Goal: Task Accomplishment & Management: Complete application form

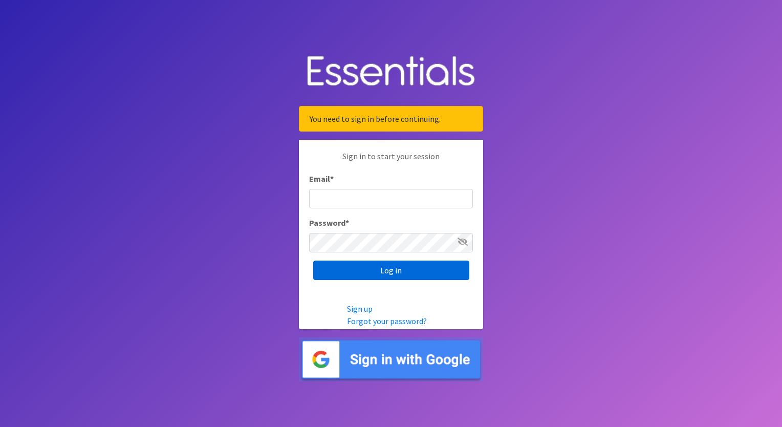
type input "[EMAIL_ADDRESS][PERSON_NAME][DOMAIN_NAME]"
drag, startPoint x: 395, startPoint y: 271, endPoint x: 394, endPoint y: 277, distance: 6.2
click at [395, 271] on input "Log in" at bounding box center [391, 270] width 156 height 19
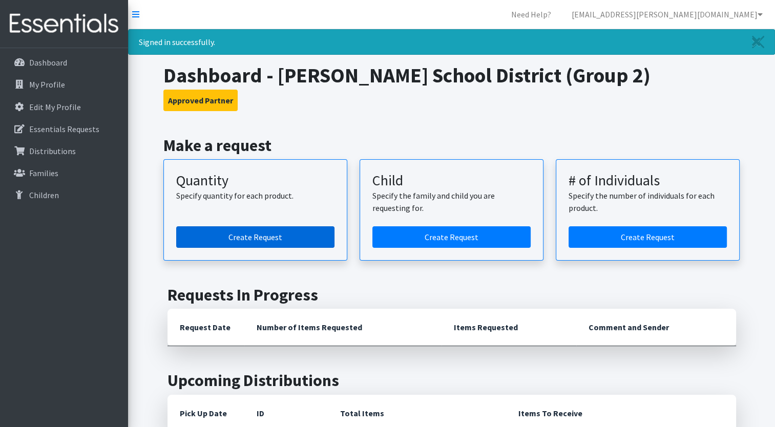
click at [268, 234] on link "Create Request" at bounding box center [255, 237] width 158 height 22
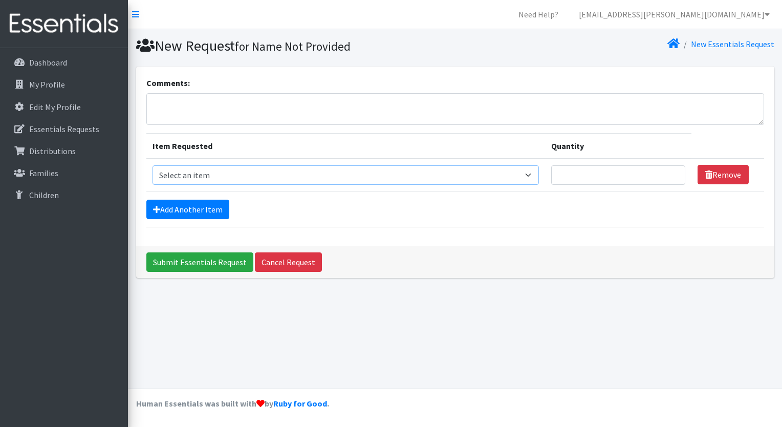
click at [182, 175] on select "Select an item Size 0/Newborn Size 1 Size 2 Size 3 Size 4 Size 5 Size 6 Size 7 …" at bounding box center [346, 174] width 387 height 19
select select "1095"
click at [153, 165] on select "Select an item Size 0/Newborn Size 1 Size 2 Size 3 Size 4 Size 5 Size 6 Size 7 …" at bounding box center [346, 174] width 387 height 19
click at [586, 175] on input "Quantity" at bounding box center [618, 174] width 134 height 19
type input "100"
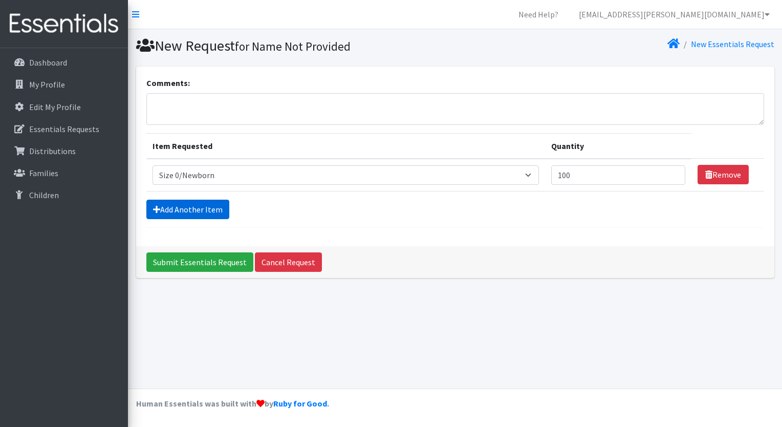
click at [181, 208] on link "Add Another Item" at bounding box center [187, 209] width 83 height 19
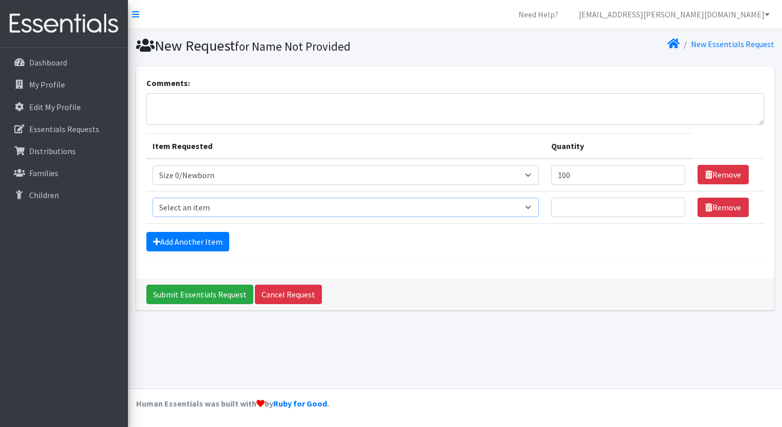
click at [202, 207] on select "Select an item Size 0/Newborn Size 1 Size 2 Size 3 Size 4 Size 5 Size 6 Size 7 …" at bounding box center [346, 207] width 387 height 19
select select "1091"
click at [153, 198] on select "Select an item Size 0/Newborn Size 1 Size 2 Size 3 Size 4 Size 5 Size 6 Size 7 …" at bounding box center [346, 207] width 387 height 19
click at [583, 212] on input "Quantity" at bounding box center [618, 207] width 134 height 19
type input "300"
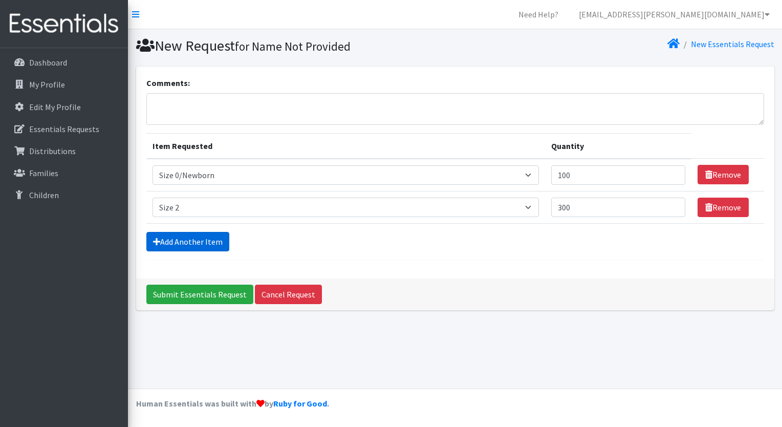
click at [161, 242] on link "Add Another Item" at bounding box center [187, 241] width 83 height 19
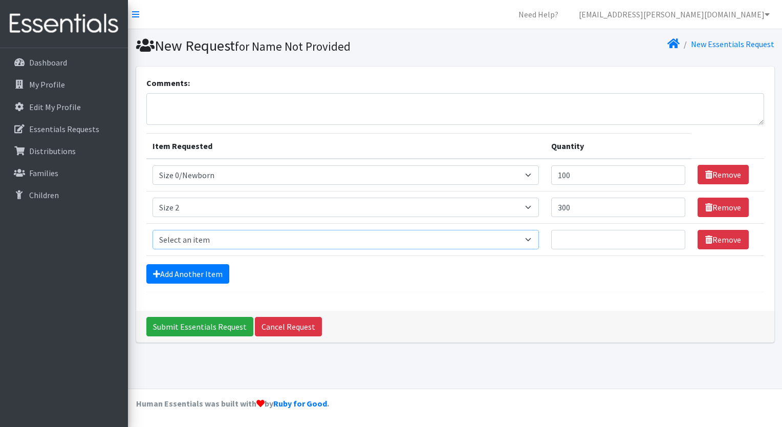
click at [177, 239] on select "Select an item Size 0/Newborn Size 1 Size 2 Size 3 Size 4 Size 5 Size 6 Size 7 …" at bounding box center [346, 239] width 387 height 19
select select "1094"
click at [153, 230] on select "Select an item Size 0/Newborn Size 1 Size 2 Size 3 Size 4 Size 5 Size 6 Size 7 …" at bounding box center [346, 239] width 387 height 19
click at [580, 247] on input "Quantity" at bounding box center [618, 239] width 134 height 19
type input "100"
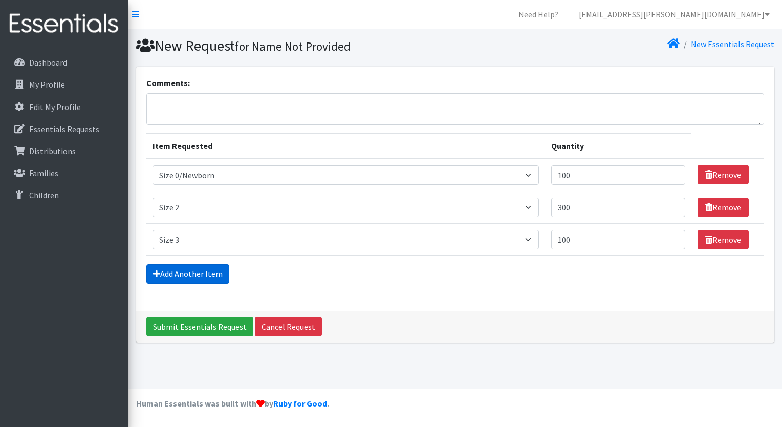
click at [188, 272] on link "Add Another Item" at bounding box center [187, 273] width 83 height 19
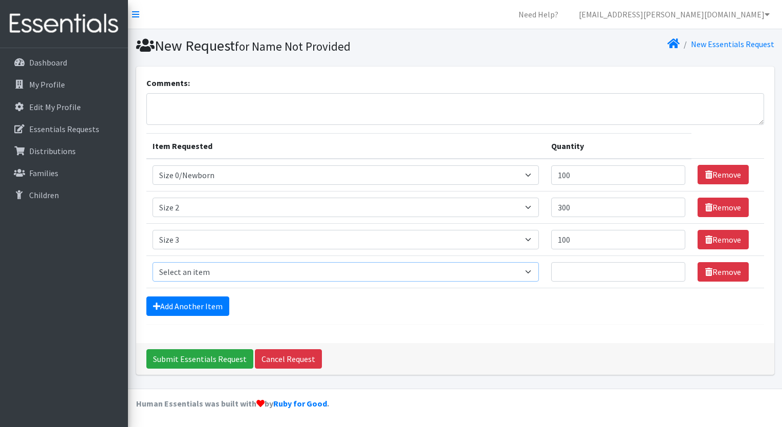
click at [184, 268] on select "Select an item Size 0/Newborn Size 1 Size 2 Size 3 Size 4 Size 5 Size 6 Size 7 …" at bounding box center [346, 271] width 387 height 19
select select "1097"
click at [153, 262] on select "Select an item Size 0/Newborn Size 1 Size 2 Size 3 Size 4 Size 5 Size 6 Size 7 …" at bounding box center [346, 271] width 387 height 19
click at [586, 281] on td "Quantity" at bounding box center [618, 271] width 146 height 32
click at [579, 271] on input "Quantity" at bounding box center [618, 271] width 134 height 19
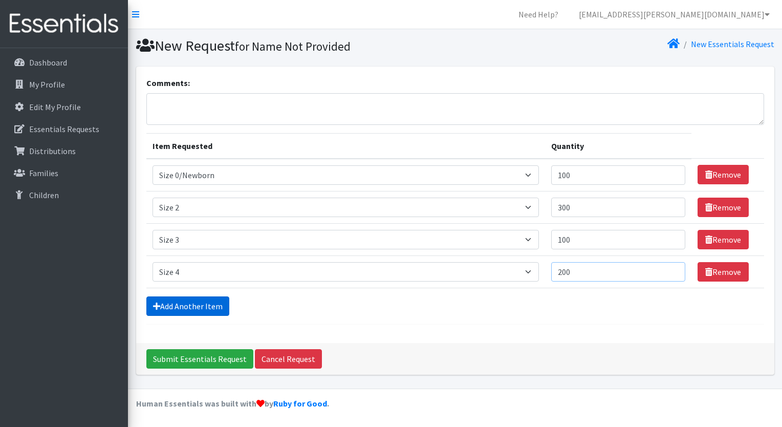
type input "200"
click at [174, 296] on link "Add Another Item" at bounding box center [187, 305] width 83 height 19
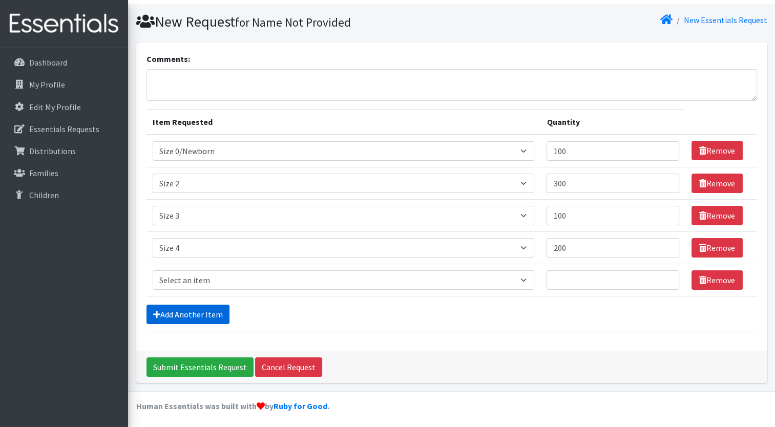
scroll to position [25, 0]
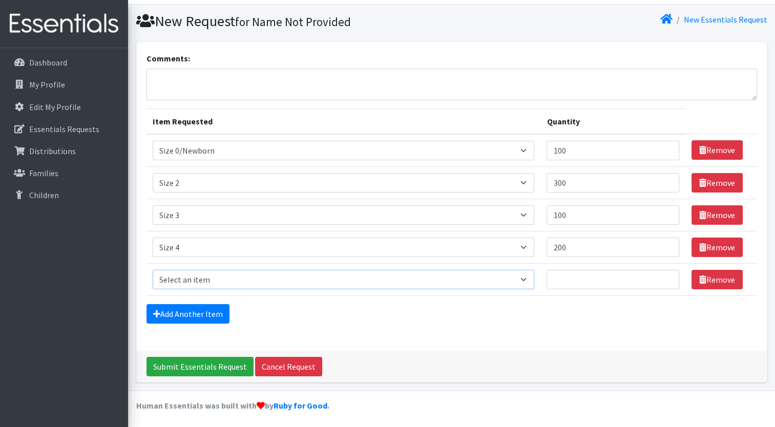
click at [177, 280] on select "Select an item Size 0/Newborn Size 1 Size 2 Size 3 Size 4 Size 5 Size 6 Size 7 …" at bounding box center [344, 279] width 382 height 19
select select "1098"
click at [153, 270] on select "Select an item Size 0/Newborn Size 1 Size 2 Size 3 Size 4 Size 5 Size 6 Size 7 …" at bounding box center [344, 279] width 382 height 19
click at [582, 277] on input "Quantity" at bounding box center [612, 279] width 133 height 19
type input "200"
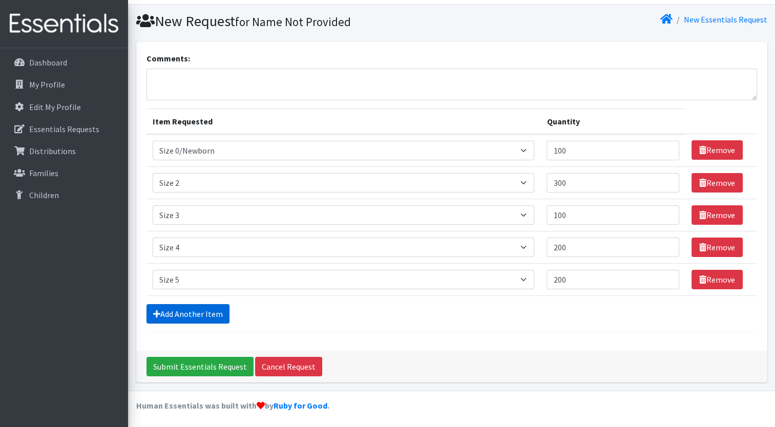
click at [181, 316] on link "Add Another Item" at bounding box center [187, 313] width 83 height 19
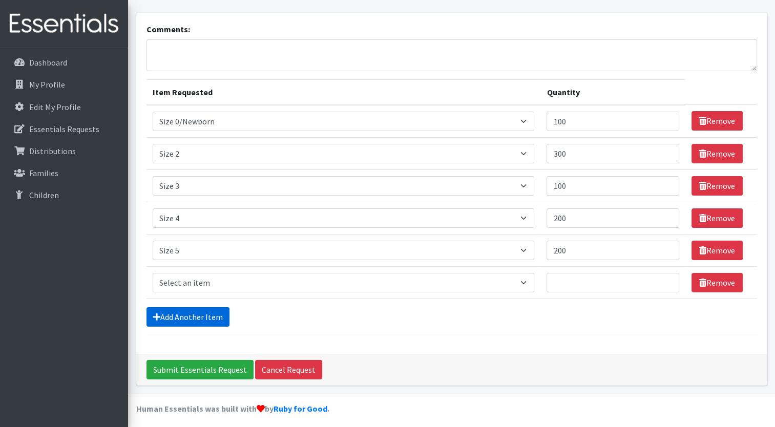
scroll to position [57, 0]
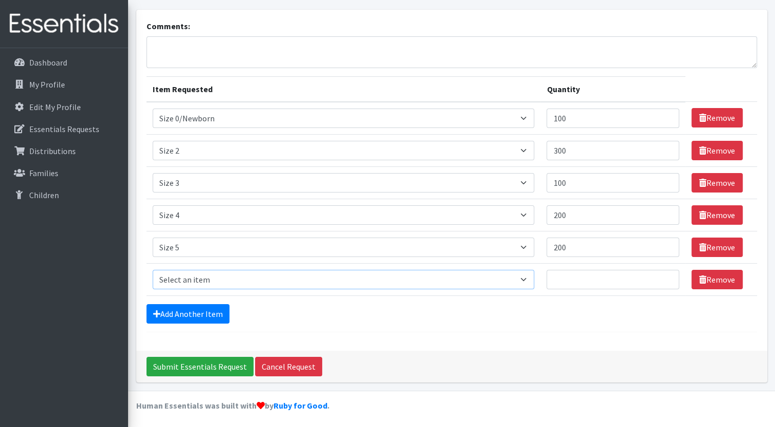
click at [177, 284] on select "Select an item Size 0/Newborn Size 1 Size 2 Size 3 Size 4 Size 5 Size 6 Size 7 …" at bounding box center [344, 279] width 382 height 19
select select "1100"
click at [153, 270] on select "Select an item Size 0/Newborn Size 1 Size 2 Size 3 Size 4 Size 5 Size 6 Size 7 …" at bounding box center [344, 279] width 382 height 19
click at [562, 278] on input "Quantity" at bounding box center [612, 279] width 133 height 19
type input "400"
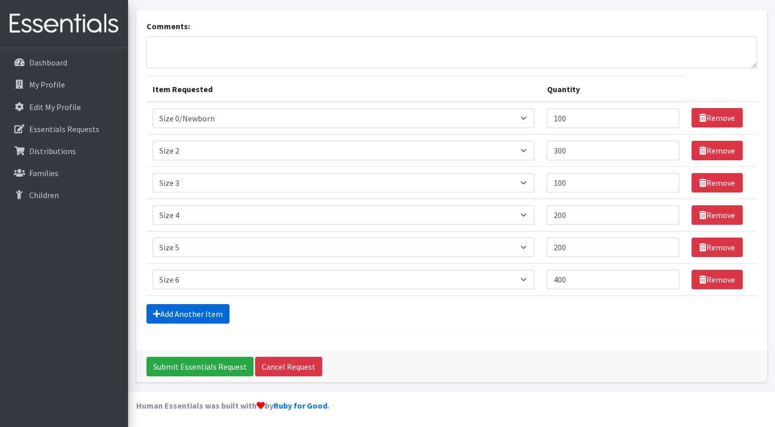
click at [191, 315] on link "Add Another Item" at bounding box center [187, 313] width 83 height 19
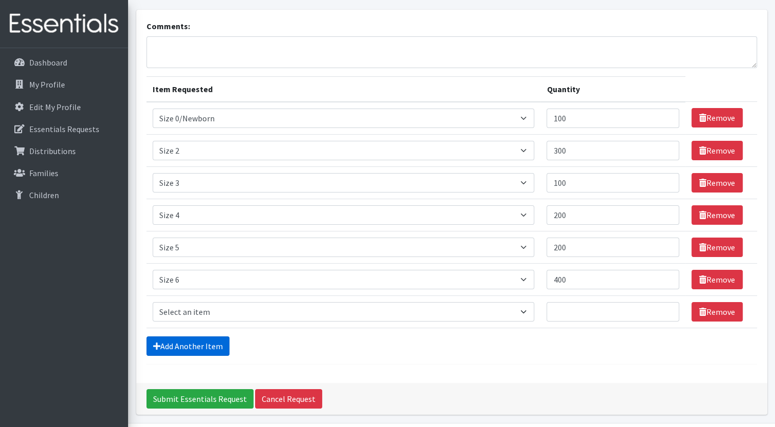
scroll to position [89, 0]
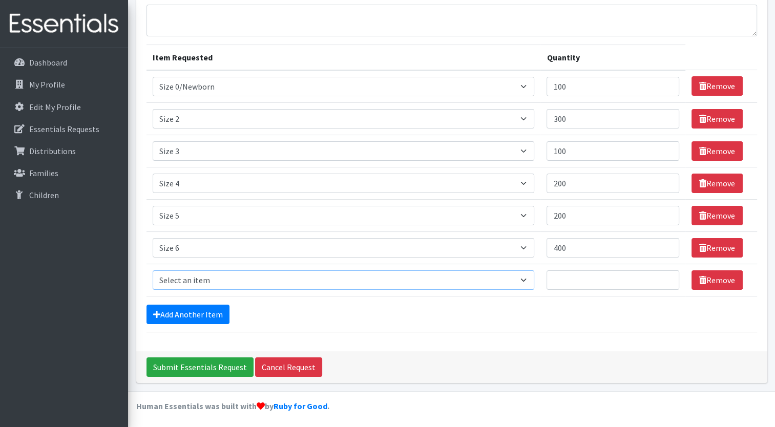
click at [180, 282] on select "Select an item Size 0/Newborn Size 1 Size 2 Size 3 Size 4 Size 5 Size 6 Size 7 …" at bounding box center [344, 279] width 382 height 19
select select "6073"
click at [153, 270] on select "Select an item Size 0/Newborn Size 1 Size 2 Size 3 Size 4 Size 5 Size 6 Size 7 …" at bounding box center [344, 279] width 382 height 19
click at [559, 280] on input "Quantity" at bounding box center [612, 279] width 133 height 19
type input "100"
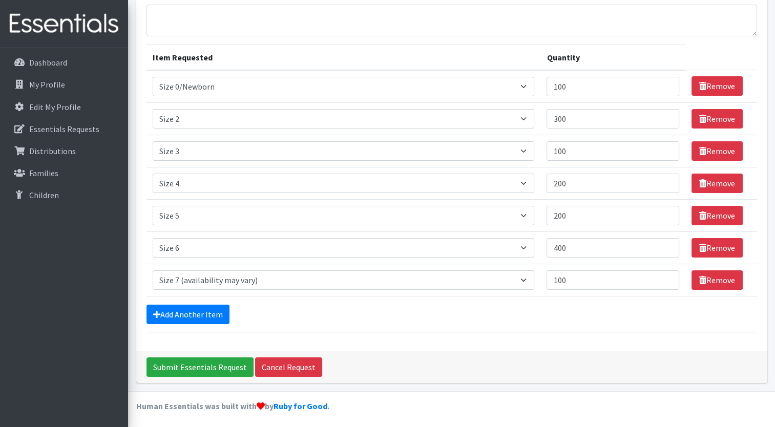
click at [207, 322] on form "Comments: Item Requested Quantity Item Requested Select an item Size 0/Newborn …" at bounding box center [451, 160] width 610 height 345
click at [189, 306] on link "Add Another Item" at bounding box center [187, 314] width 83 height 19
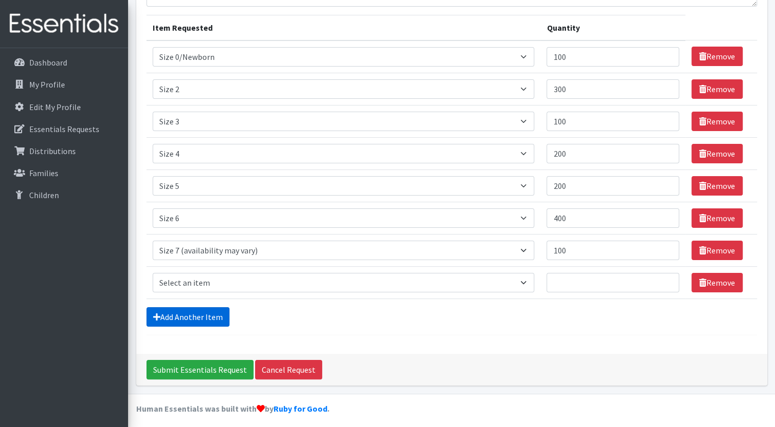
scroll to position [121, 0]
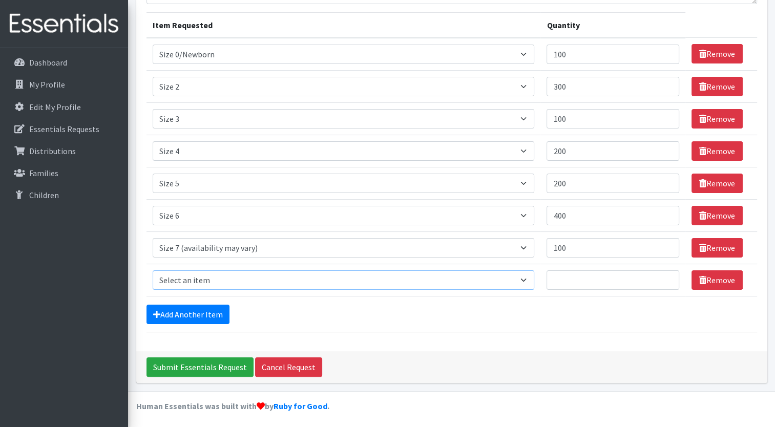
click at [188, 283] on select "Select an item Size 0/Newborn Size 1 Size 2 Size 3 Size 4 Size 5 Size 6 Size 7 …" at bounding box center [344, 279] width 382 height 19
select select "1093"
click at [153, 270] on select "Select an item Size 0/Newborn Size 1 Size 2 Size 3 Size 4 Size 5 Size 6 Size 7 …" at bounding box center [344, 279] width 382 height 19
click at [210, 313] on link "Add Another Item" at bounding box center [187, 314] width 83 height 19
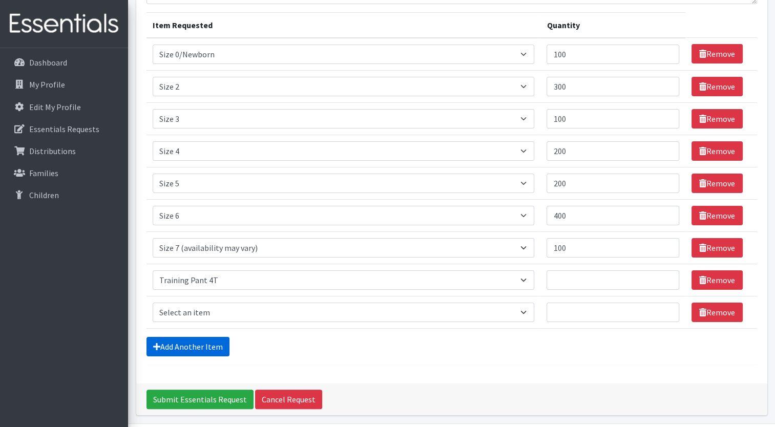
scroll to position [153, 0]
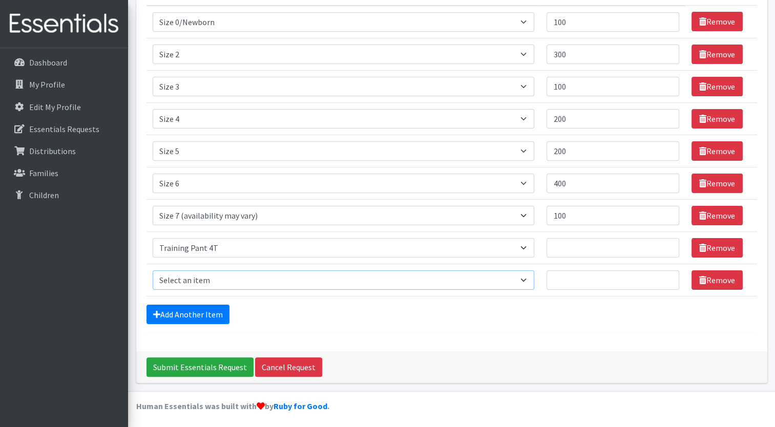
click at [204, 283] on select "Select an item Size 0/Newborn Size 1 Size 2 Size 3 Size 4 Size 5 Size 6 Size 7 …" at bounding box center [344, 279] width 382 height 19
select select "1107"
click at [153, 270] on select "Select an item Size 0/Newborn Size 1 Size 2 Size 3 Size 4 Size 5 Size 6 Size 7 …" at bounding box center [344, 279] width 382 height 19
click at [213, 313] on link "Add Another Item" at bounding box center [187, 314] width 83 height 19
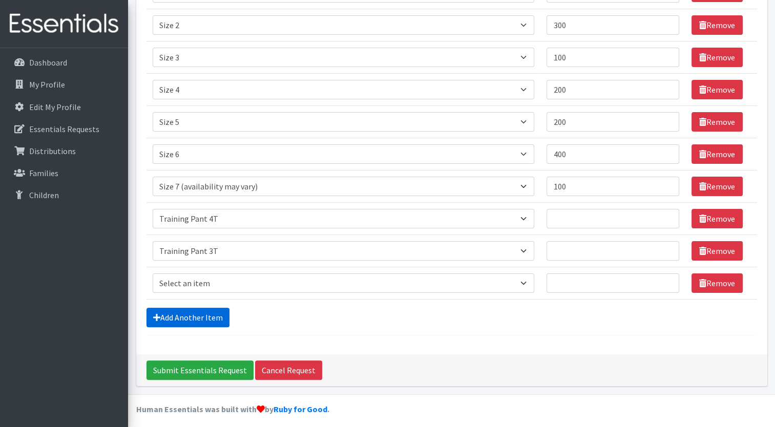
scroll to position [185, 0]
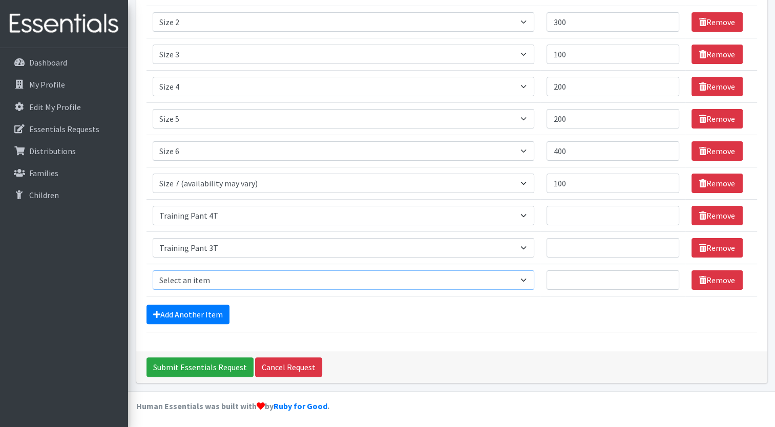
click at [209, 281] on select "Select an item Size 0/Newborn Size 1 Size 2 Size 3 Size 4 Size 5 Size 6 Size 7 …" at bounding box center [344, 279] width 382 height 19
select select "1105"
click at [153, 270] on select "Select an item Size 0/Newborn Size 1 Size 2 Size 3 Size 4 Size 5 Size 6 Size 7 …" at bounding box center [344, 279] width 382 height 19
click at [564, 213] on input "Quantity" at bounding box center [612, 215] width 133 height 19
type input "5"
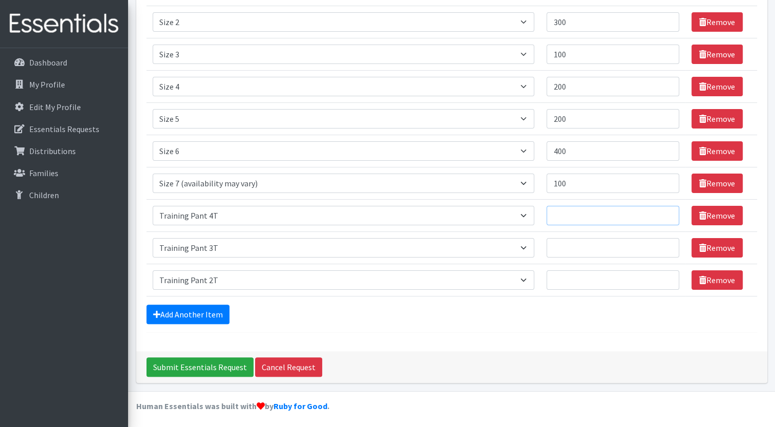
type input "6"
type input "50"
click at [564, 251] on input "Quantity" at bounding box center [612, 247] width 133 height 19
type input "30"
click at [565, 278] on input "Quantity" at bounding box center [612, 279] width 133 height 19
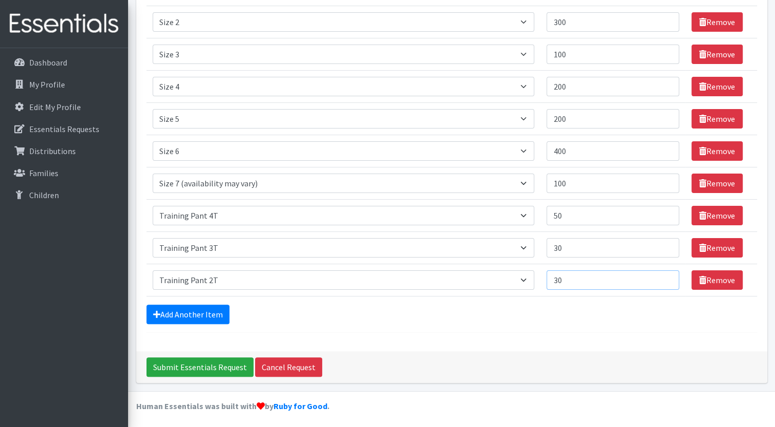
type input "30"
click at [664, 146] on input "401" at bounding box center [612, 150] width 133 height 19
type input "4"
type input "500"
click at [193, 368] on input "Submit Essentials Request" at bounding box center [199, 366] width 107 height 19
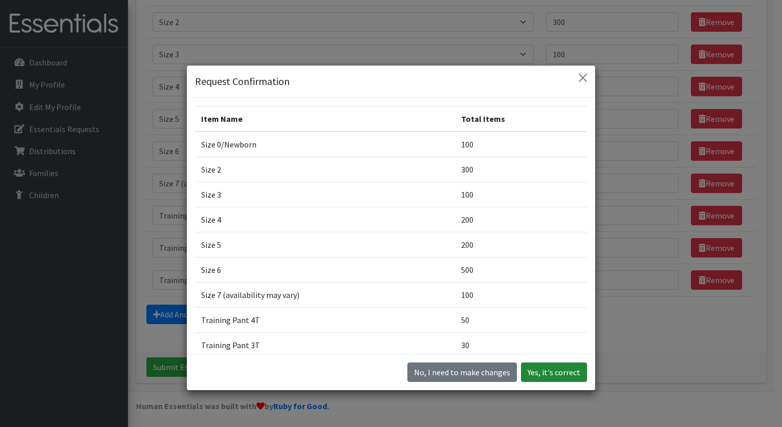
click at [543, 376] on button "Yes, it's correct" at bounding box center [554, 371] width 66 height 19
